Goal: Transaction & Acquisition: Subscribe to service/newsletter

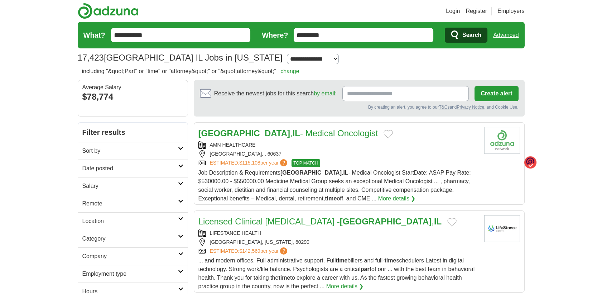
click at [374, 93] on input "Receive the newest jobs for this search by email :" at bounding box center [406, 93] width 126 height 15
click at [300, 103] on section "Receive the newest jobs for this search by email : Create alert By creating an …" at bounding box center [359, 98] width 331 height 37
click at [180, 200] on icon at bounding box center [180, 201] width 5 height 4
click at [107, 218] on link "Remote jobs" at bounding box center [98, 221] width 32 height 6
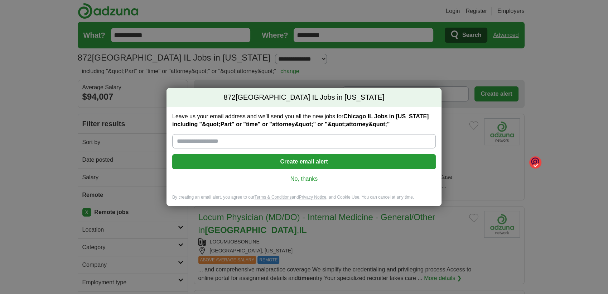
click at [198, 140] on input "Leave us your email address and we'll send you all the new jobs for [GEOGRAPHIC…" at bounding box center [304, 141] width 264 height 14
type input "**********"
click at [219, 161] on button "Create email alert" at bounding box center [304, 161] width 264 height 15
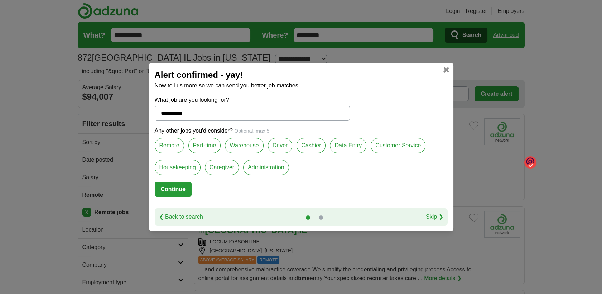
click at [170, 144] on label "Remote" at bounding box center [169, 145] width 29 height 15
click at [205, 145] on label "Part-time" at bounding box center [204, 145] width 33 height 15
click at [176, 187] on button "Continue" at bounding box center [173, 189] width 37 height 15
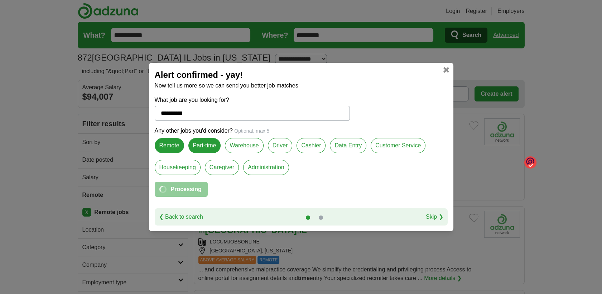
select select "**"
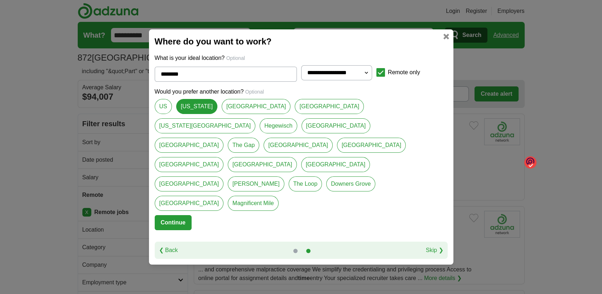
click at [177, 215] on button "Continue" at bounding box center [173, 222] width 37 height 15
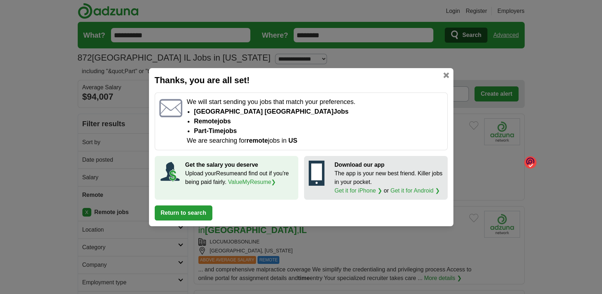
click at [182, 210] on button "Return to search" at bounding box center [184, 212] width 58 height 15
